Goal: Find contact information: Find contact information

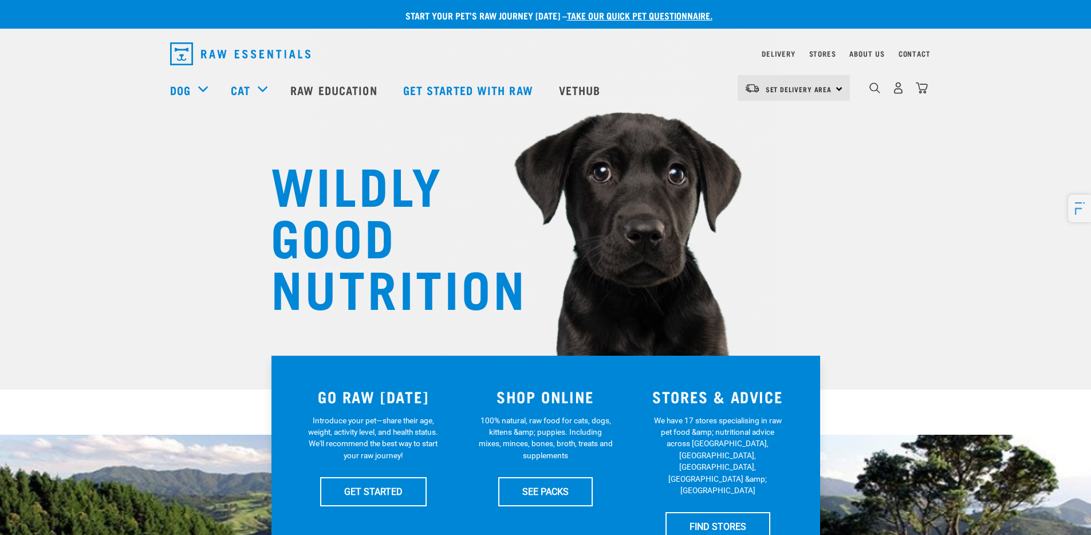
click at [1077, 207] on icon "button" at bounding box center [1080, 208] width 14 height 13
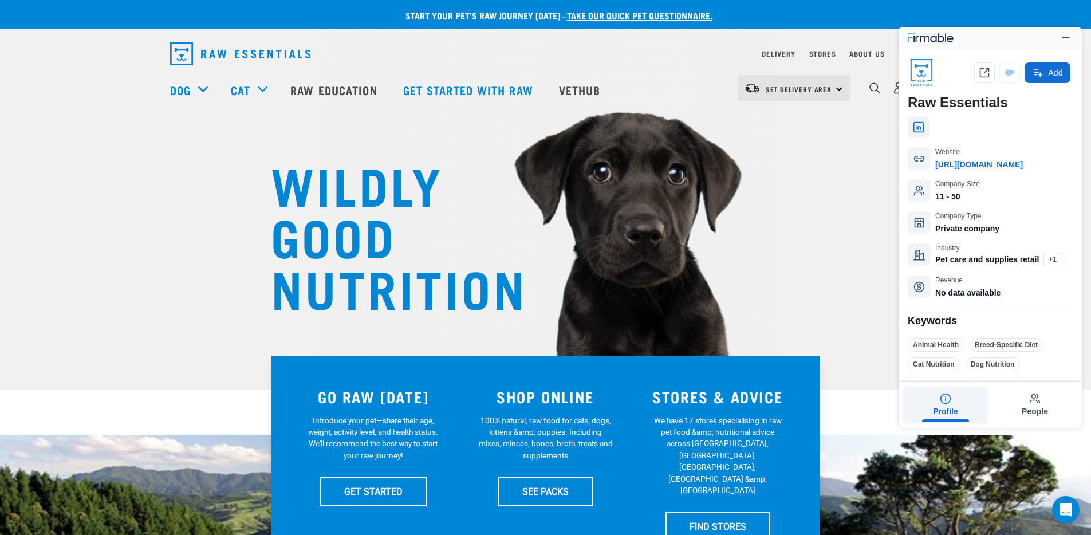
click at [917, 125] on icon at bounding box center [918, 126] width 11 height 11
click at [1041, 397] on button "People" at bounding box center [1035, 405] width 85 height 37
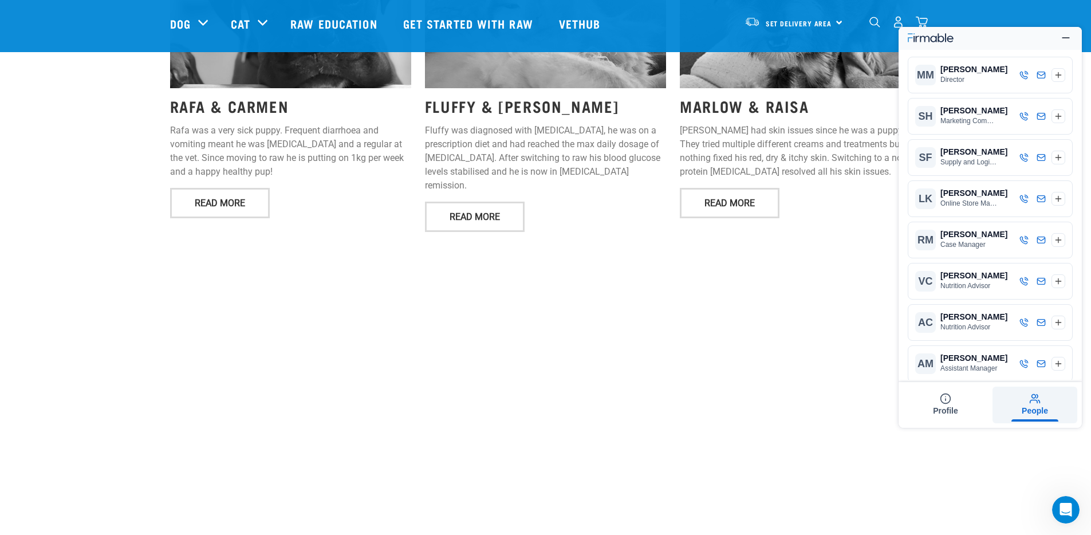
scroll to position [2102, 0]
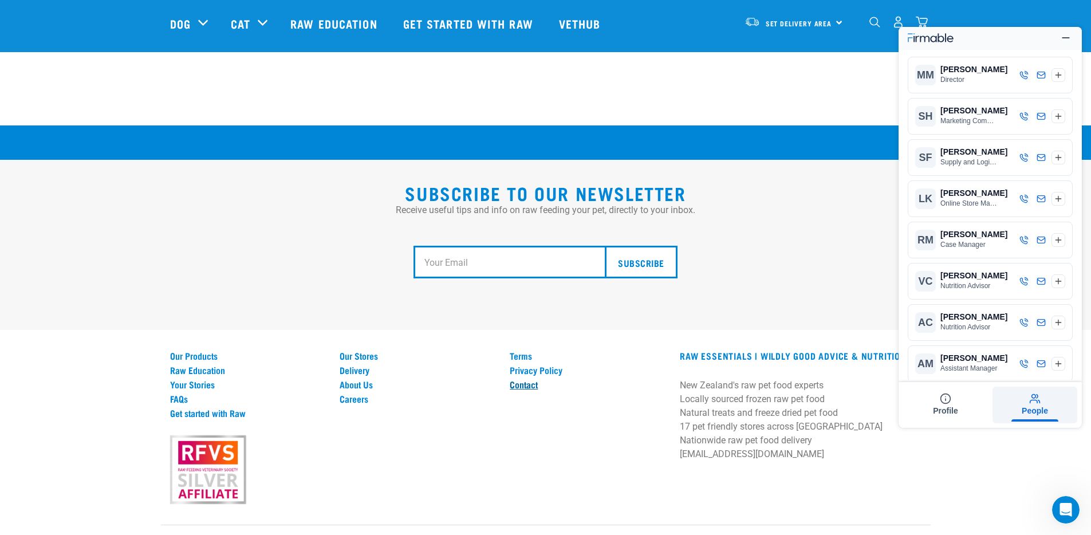
click at [522, 379] on link "Contact" at bounding box center [588, 384] width 156 height 10
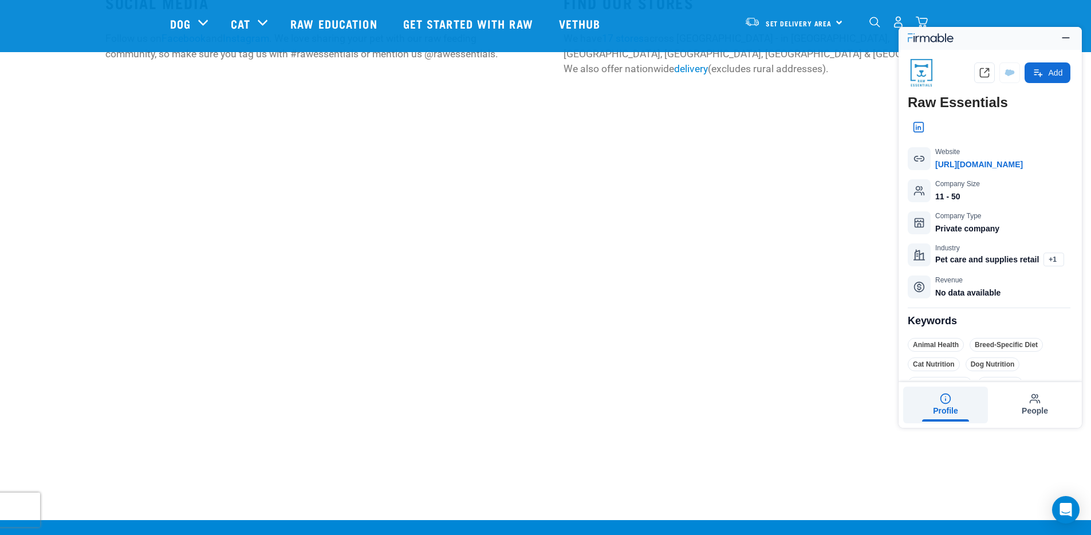
scroll to position [718, 0]
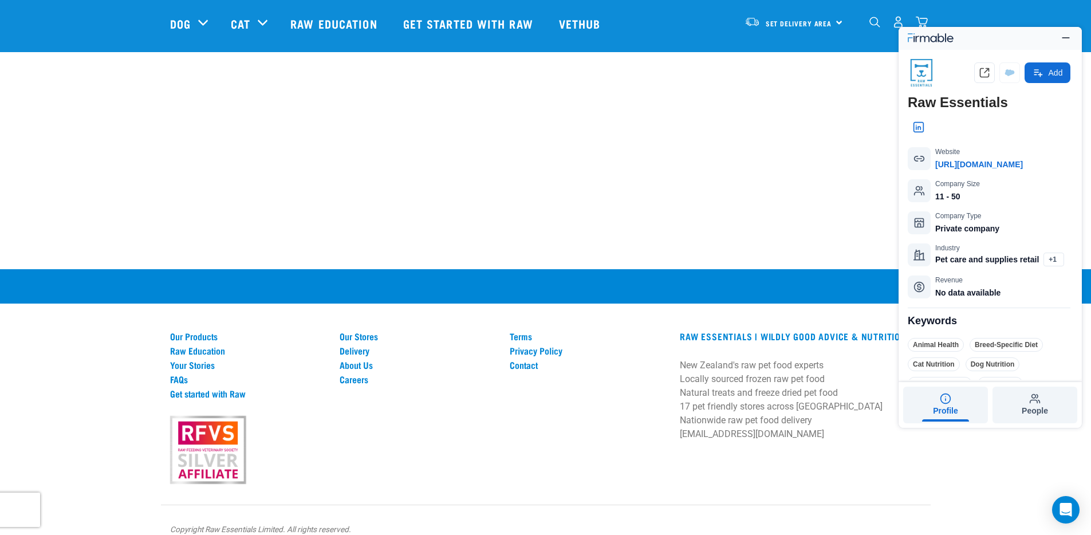
click at [1031, 399] on icon "button" at bounding box center [1034, 398] width 11 height 11
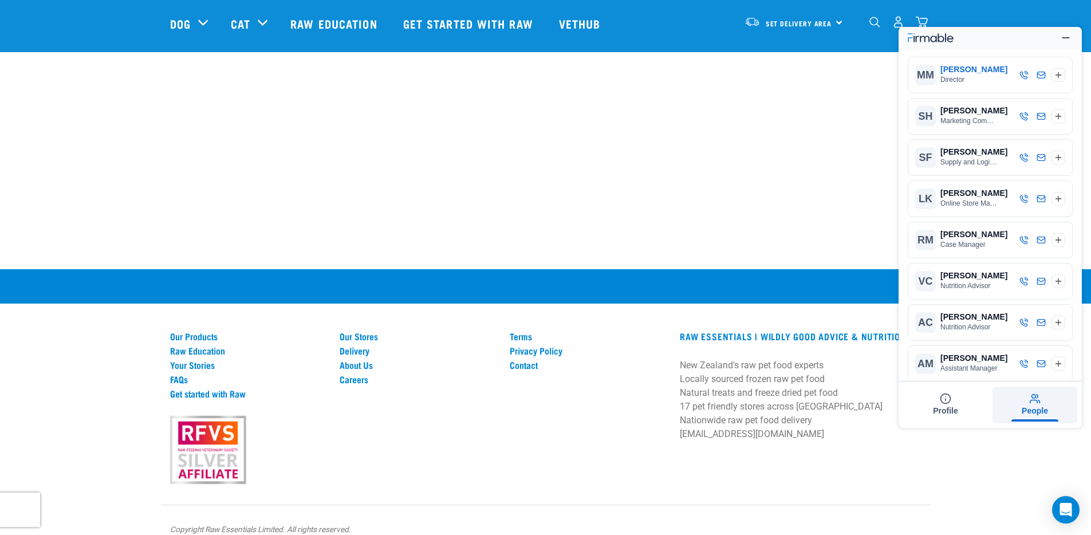
click at [954, 66] on div "[PERSON_NAME]" at bounding box center [947, 69] width 14 height 11
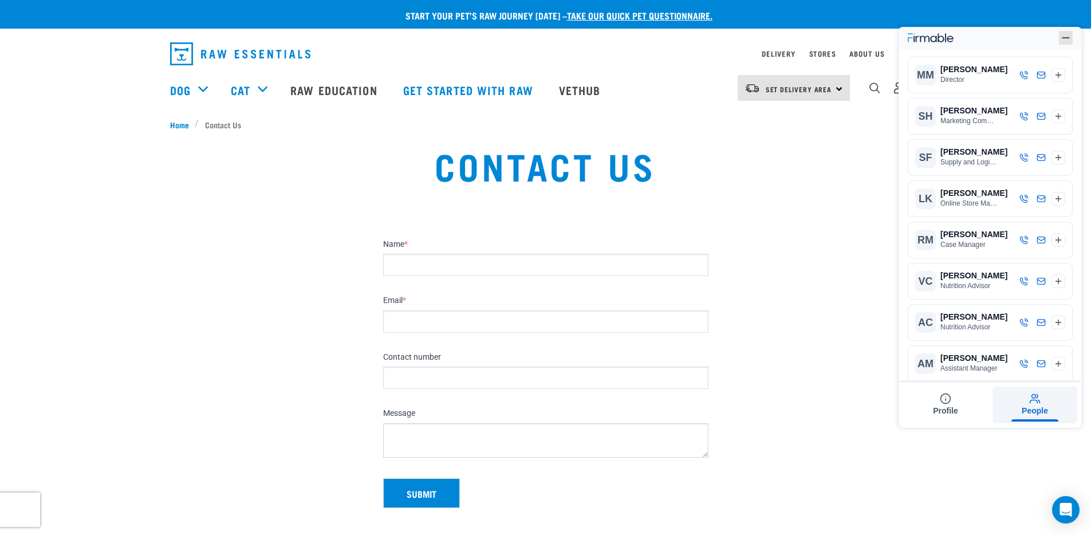
drag, startPoint x: 1064, startPoint y: 36, endPoint x: 1044, endPoint y: 36, distance: 20.6
click at [1064, 36] on icon "button" at bounding box center [1065, 37] width 11 height 11
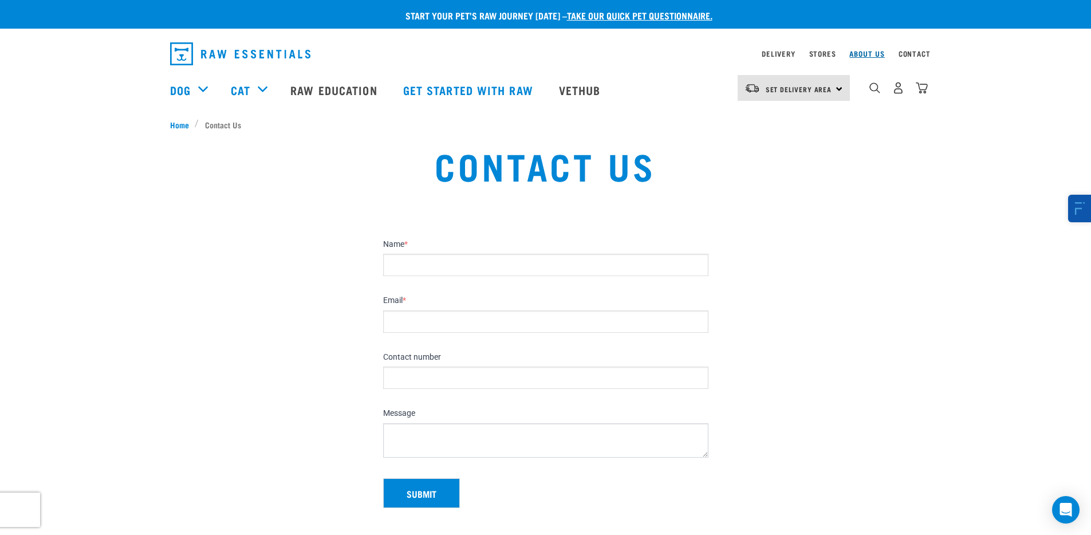
click at [871, 52] on link "About Us" at bounding box center [866, 54] width 35 height 4
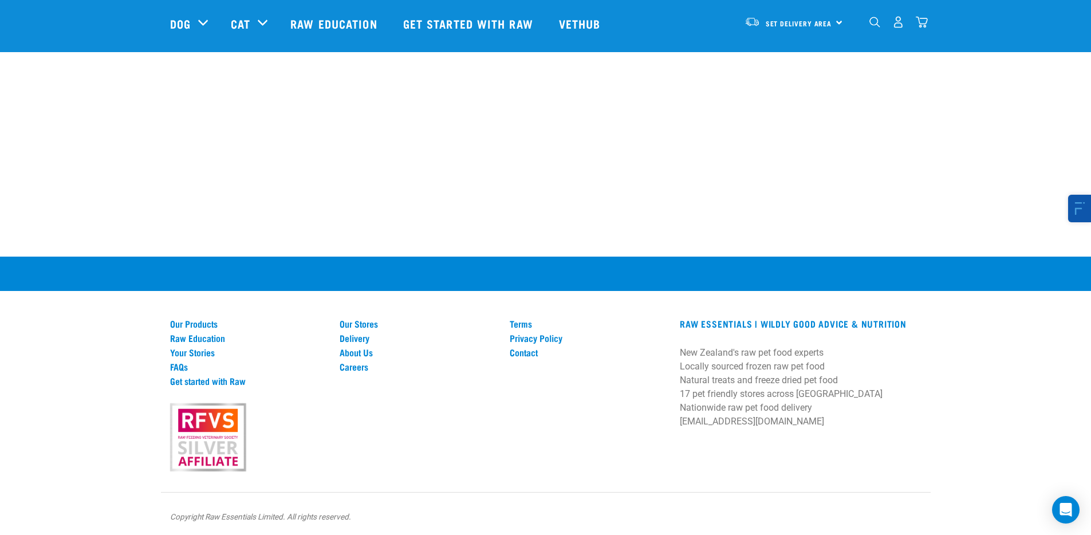
scroll to position [1610, 0]
